Goal: Find specific page/section: Find specific page/section

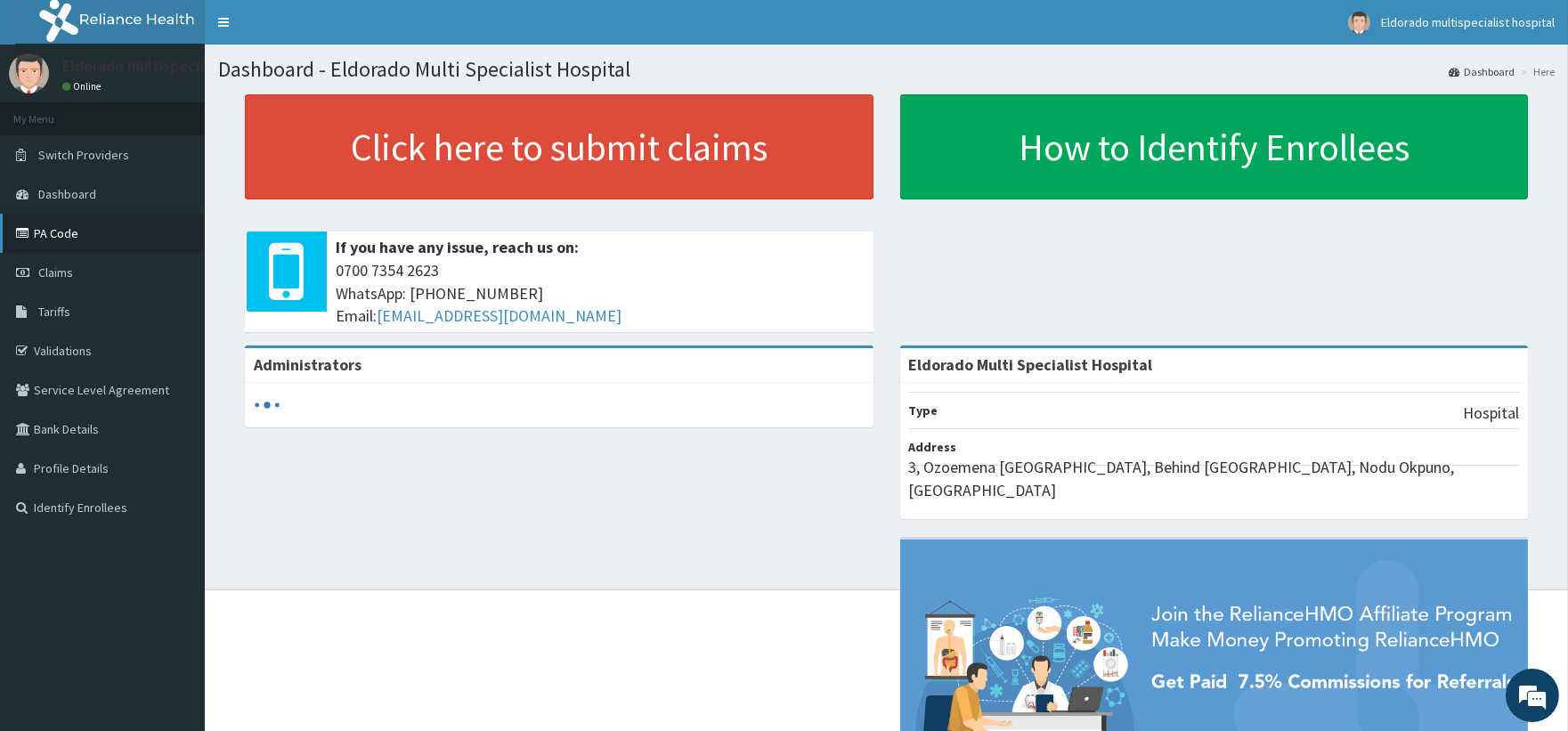
click at [95, 227] on link "PA Code" at bounding box center [102, 233] width 205 height 39
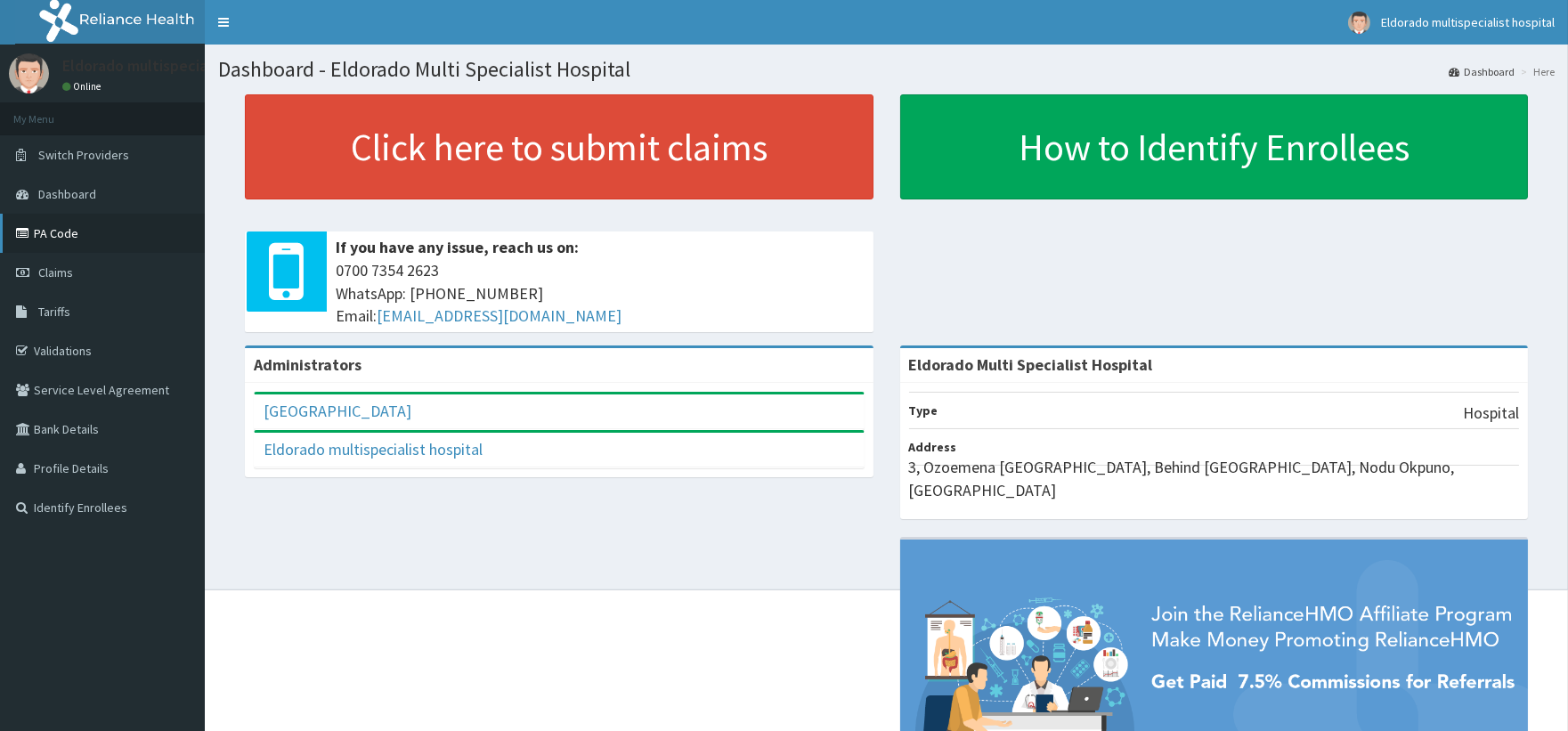
click at [91, 236] on link "PA Code" at bounding box center [102, 233] width 205 height 39
